Goal: Task Accomplishment & Management: Use online tool/utility

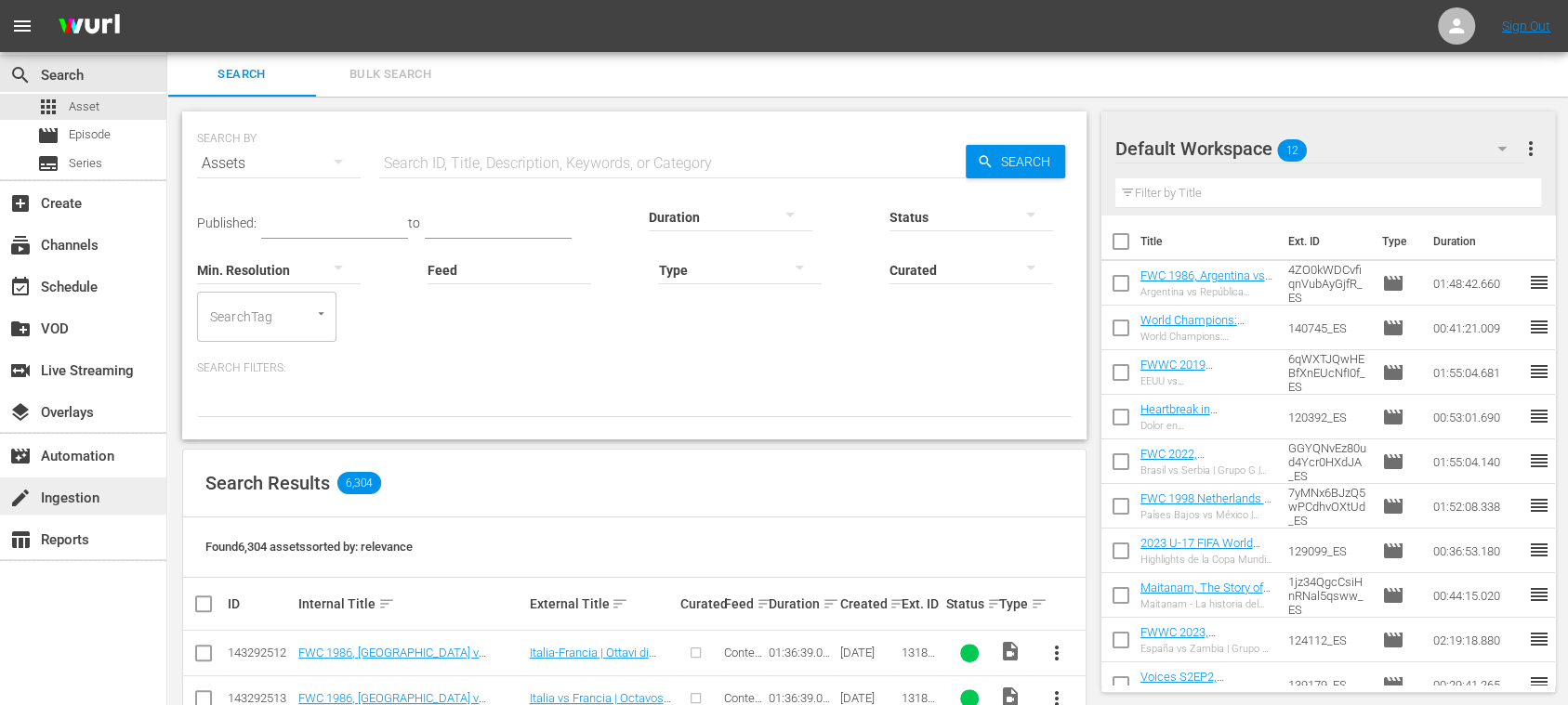
click at [97, 498] on div "create Ingestion" at bounding box center [52, 495] width 104 height 17
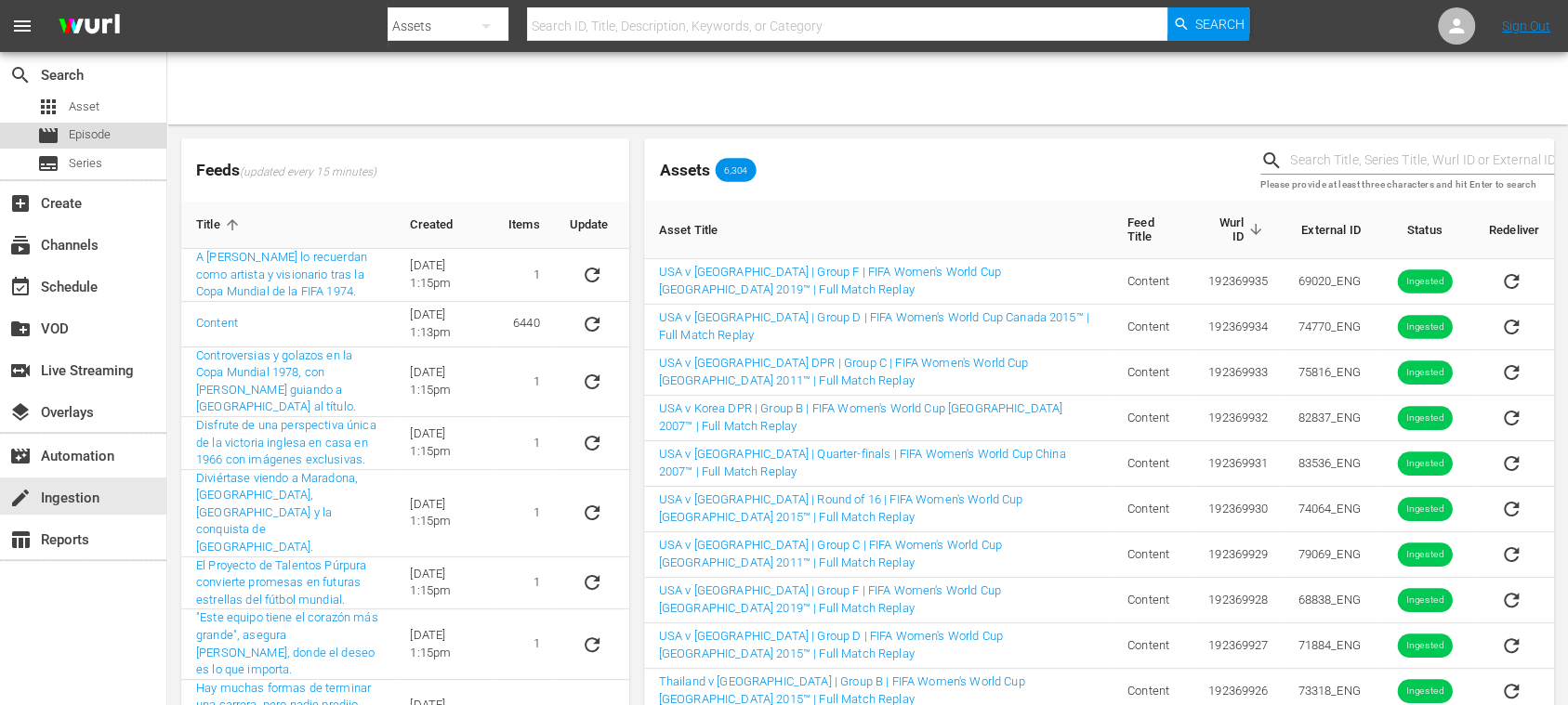
click at [95, 128] on span "Episode" at bounding box center [90, 134] width 42 height 19
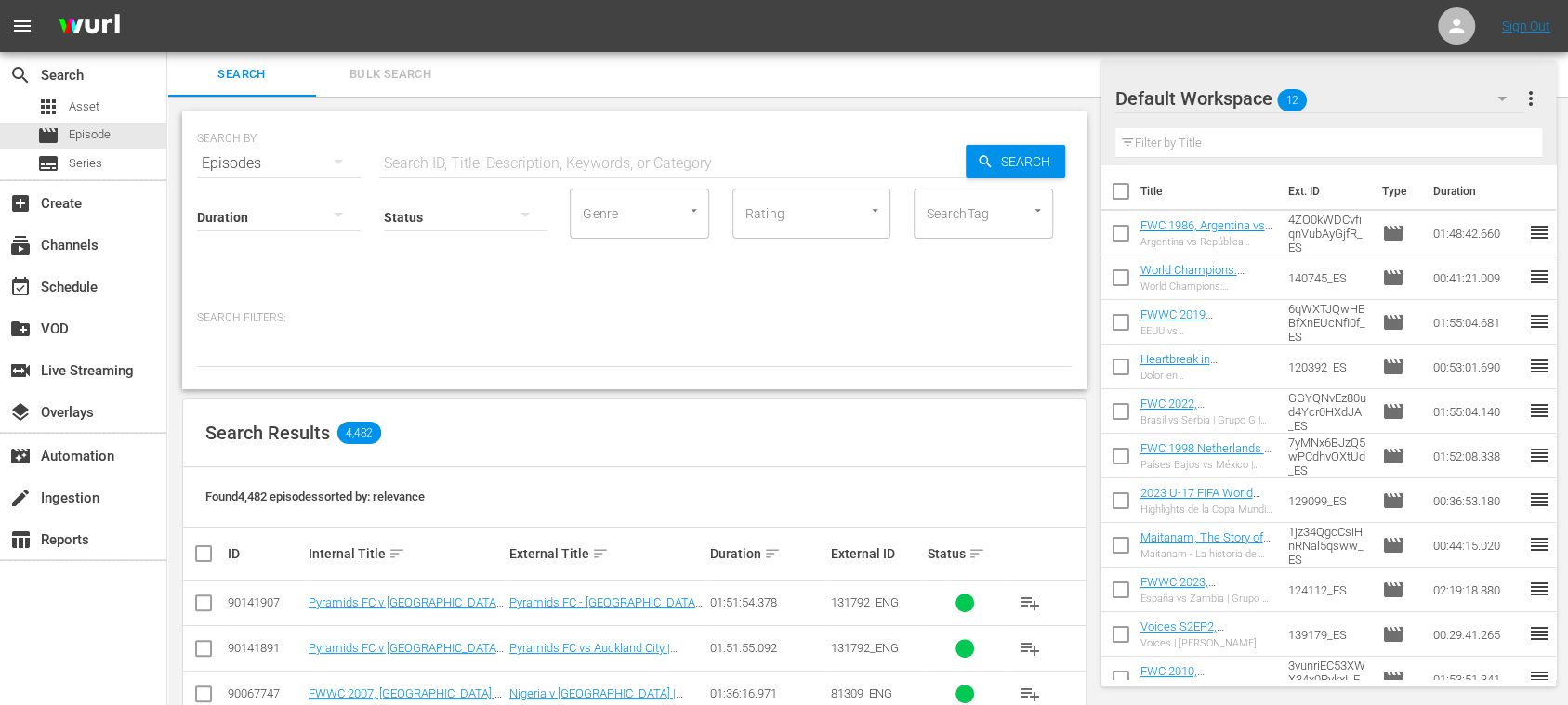
scroll to position [660, 0]
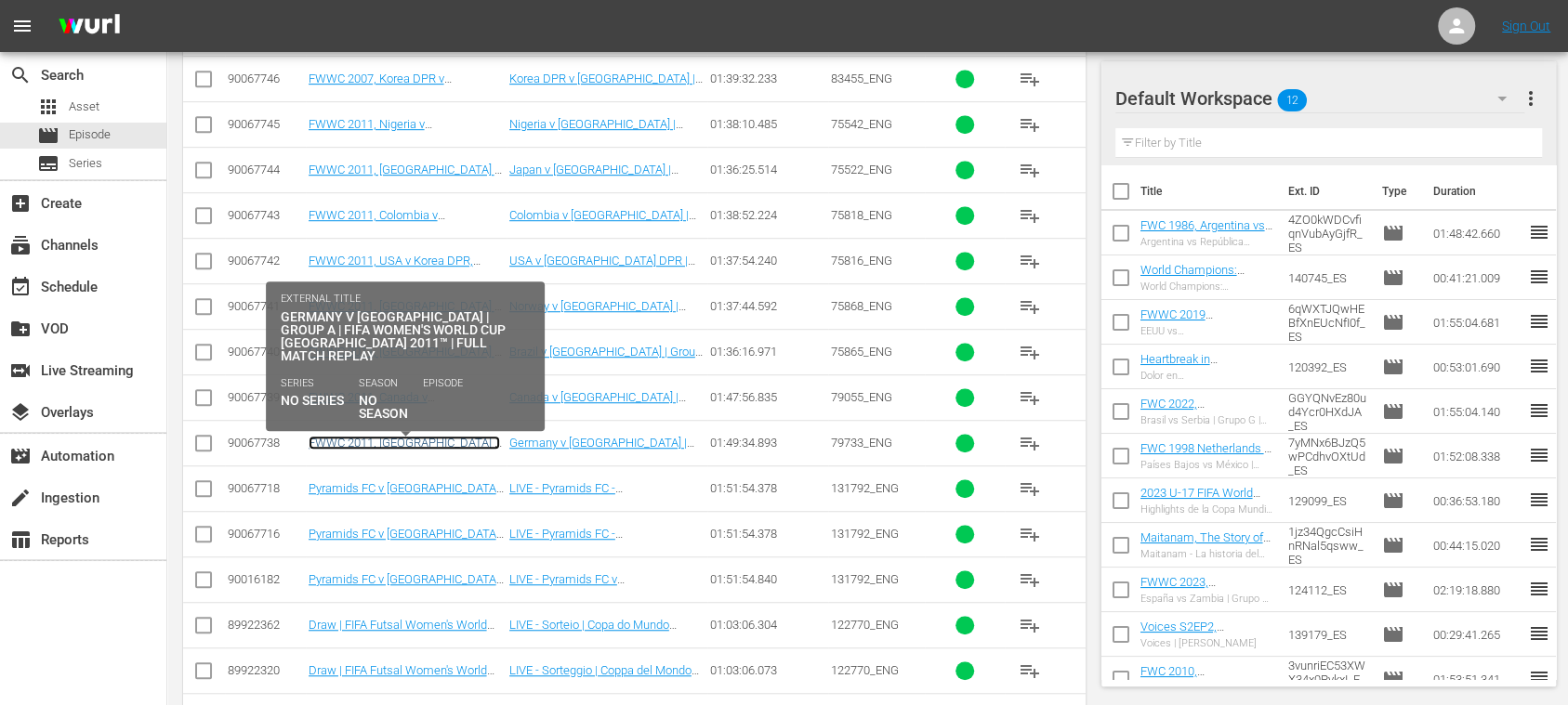
click at [435, 439] on link "FWWC 2011, [GEOGRAPHIC_DATA] v [GEOGRAPHIC_DATA], Group Stage - FMR (EN)" at bounding box center [404, 456] width 191 height 42
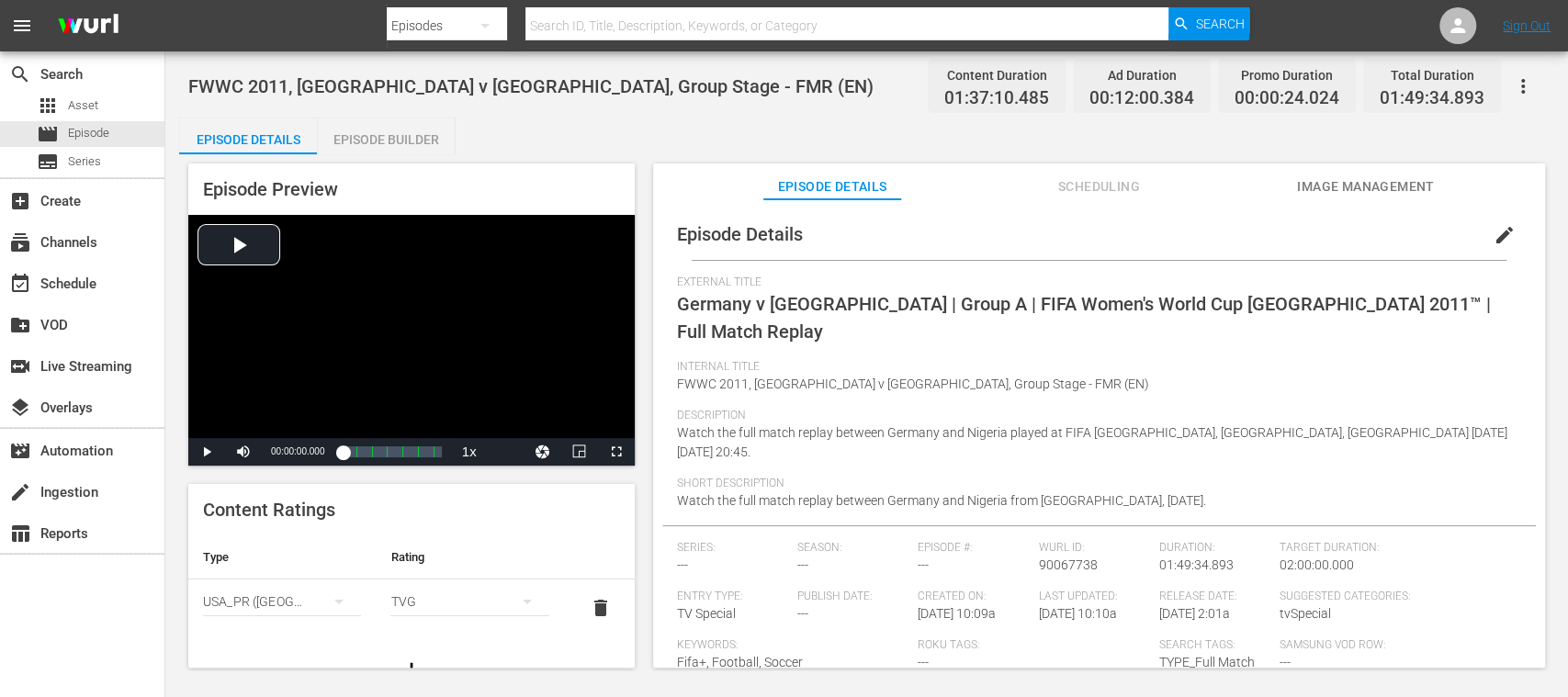
click at [1497, 231] on span "edit" at bounding box center [1504, 235] width 22 height 22
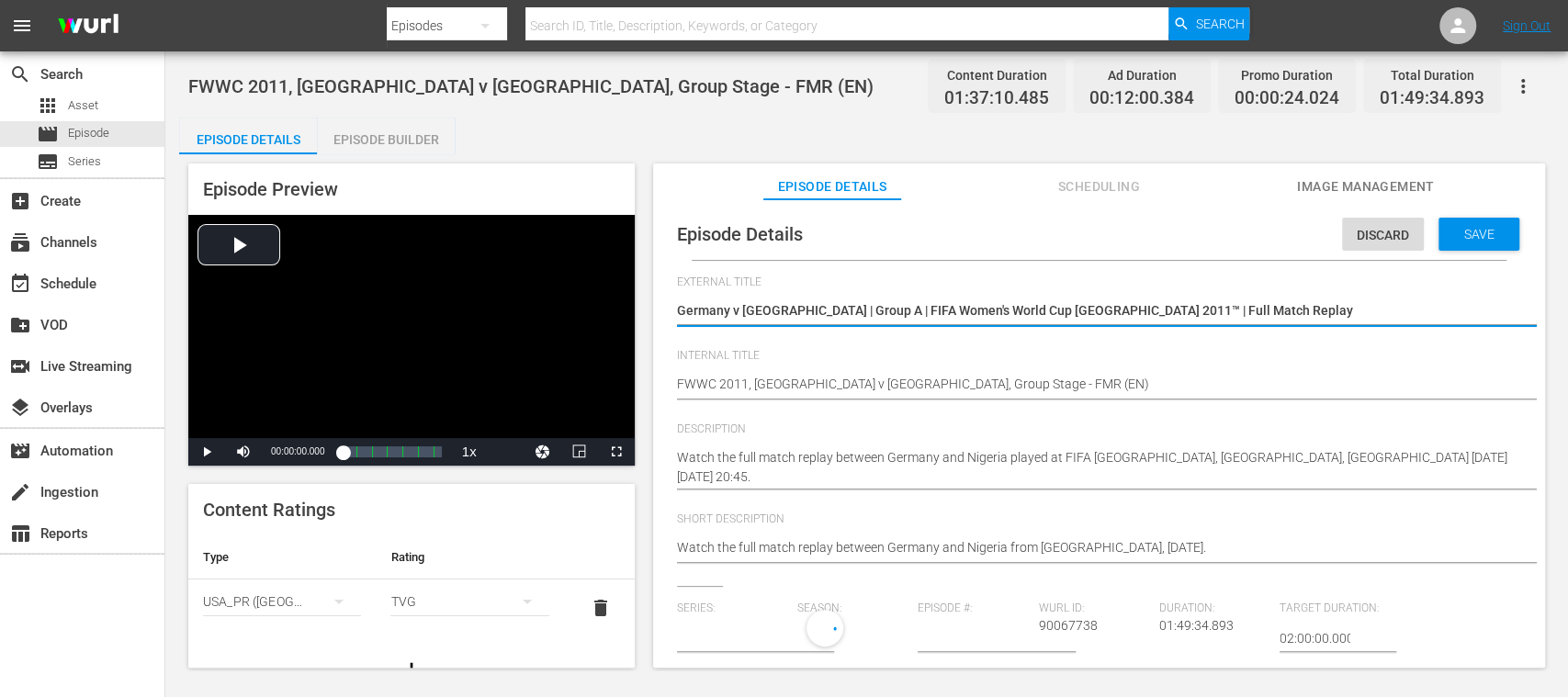
type input "No Series"
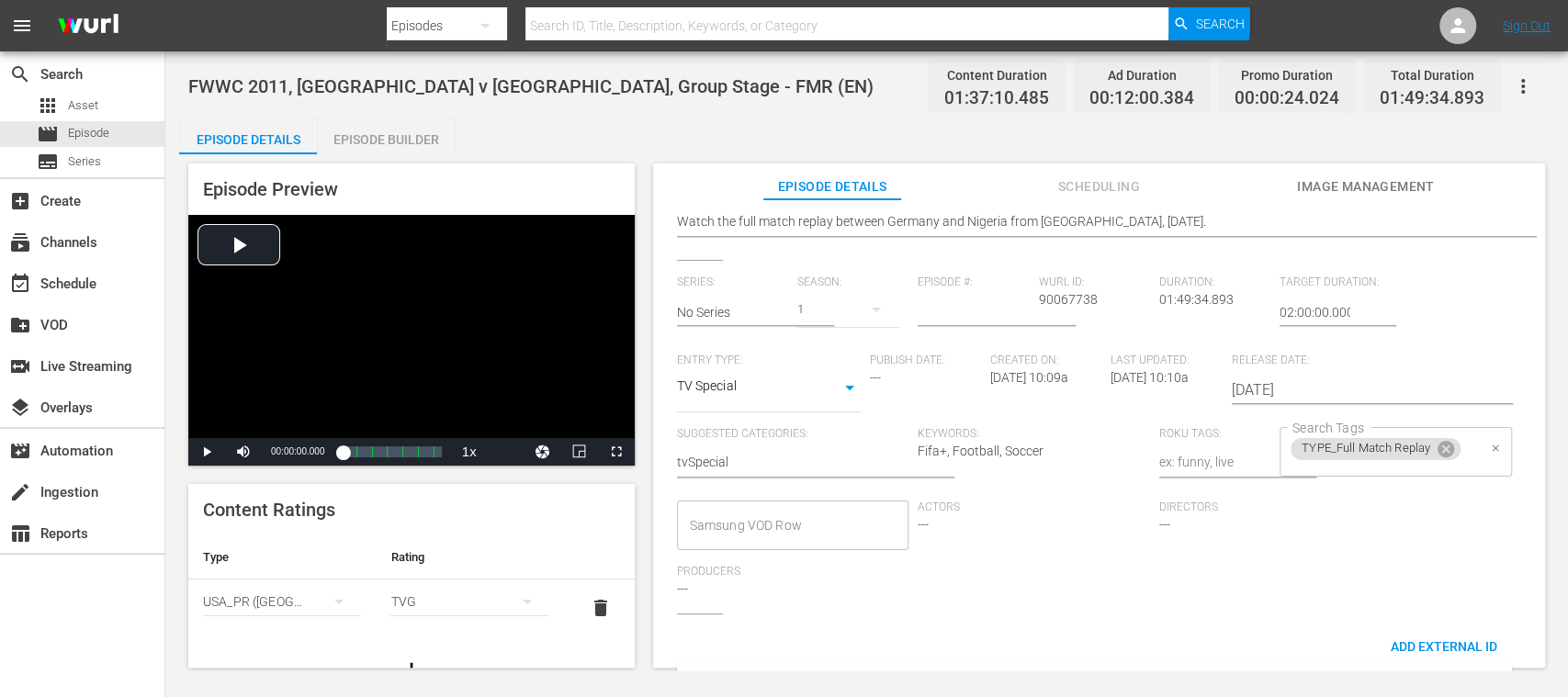
click at [1466, 463] on div "TYPE_Full Match Replay Search Tags" at bounding box center [1395, 451] width 232 height 49
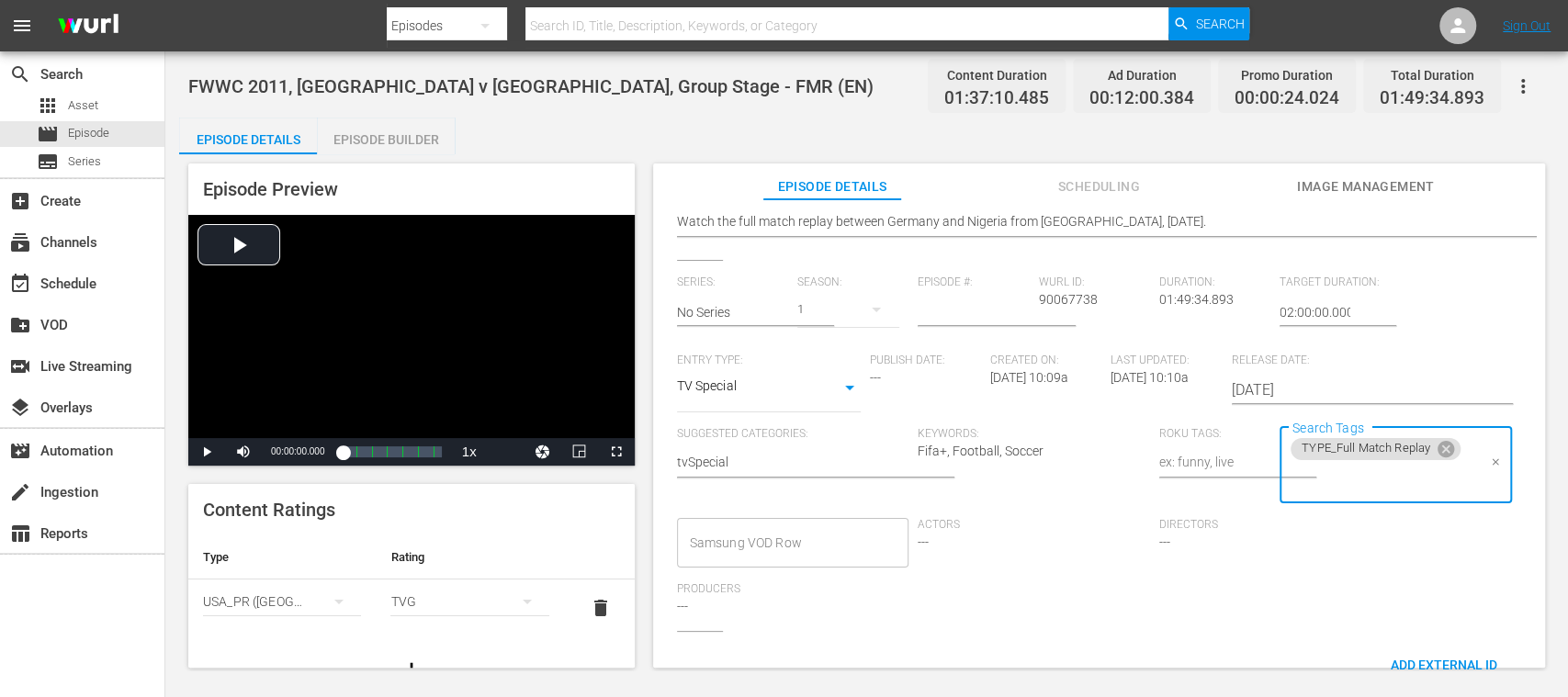
click at [1365, 490] on input "Search Tags" at bounding box center [1382, 480] width 189 height 33
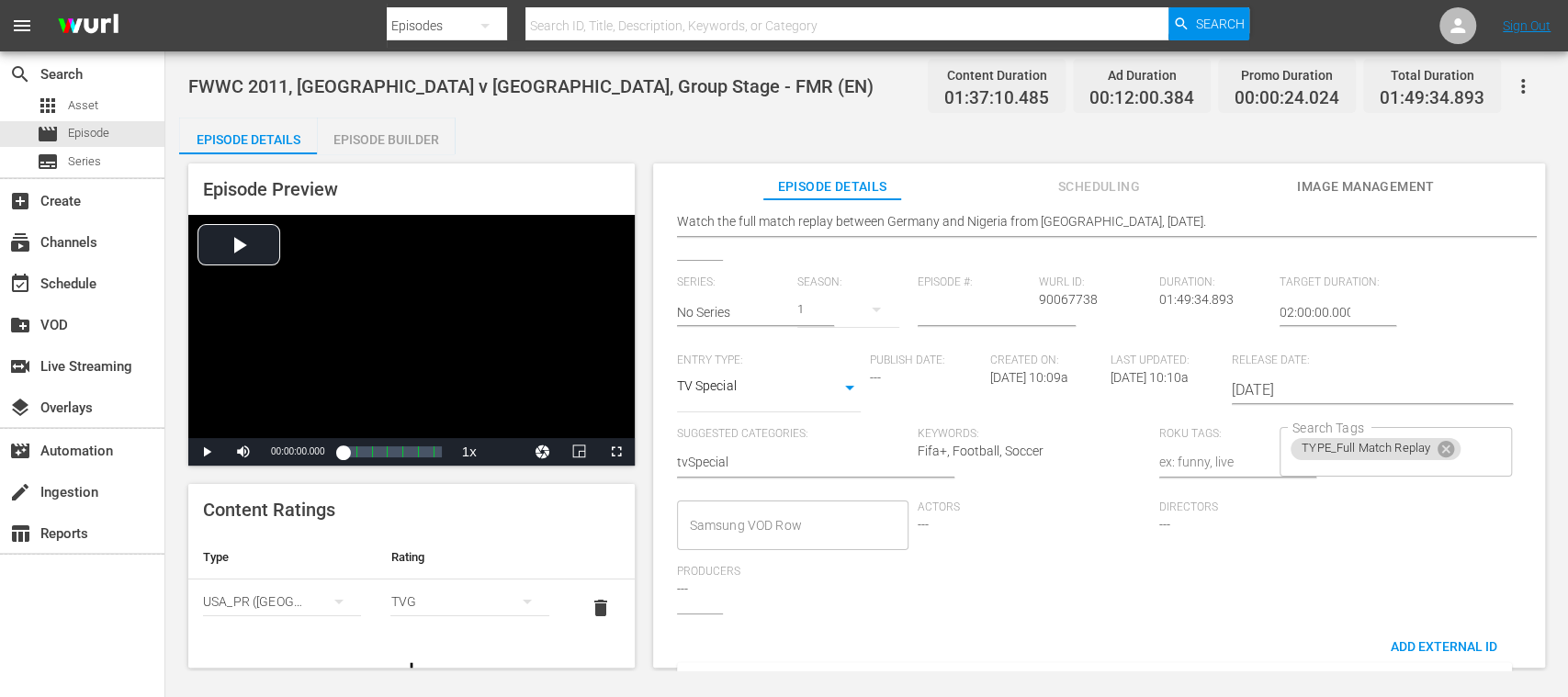
click at [1391, 546] on div "Series: No Series Season: 1 Episode #: [PERSON_NAME] ID: 90067738 Duration: 01:…" at bounding box center [1099, 444] width 844 height 338
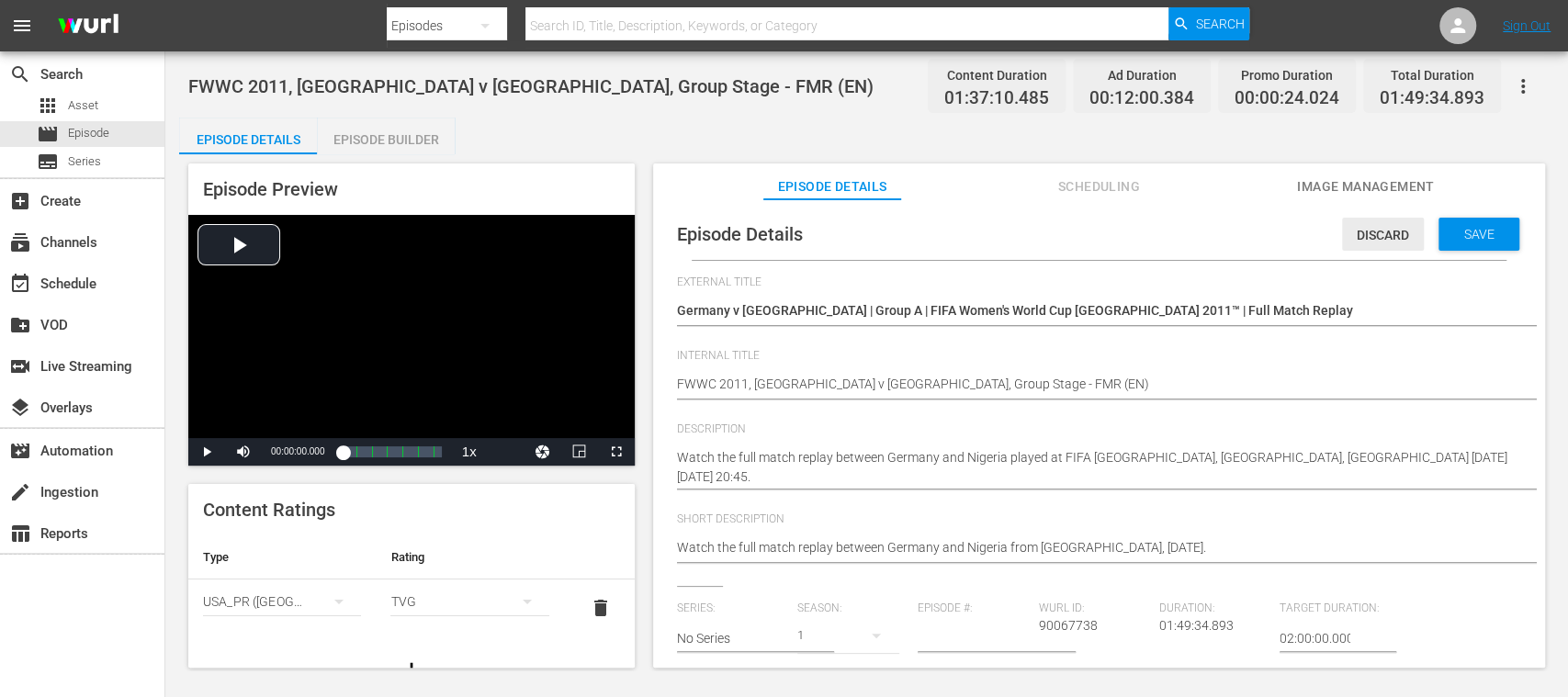
click at [1379, 237] on span "Discard" at bounding box center [1382, 235] width 82 height 15
